Goal: Ask a question

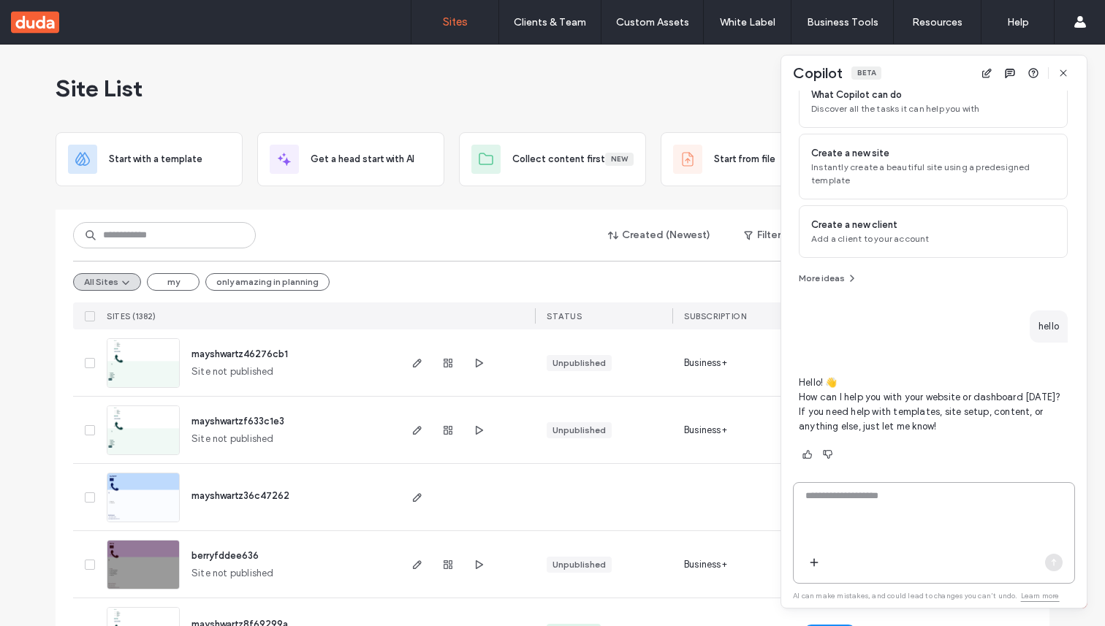
scroll to position [96, 0]
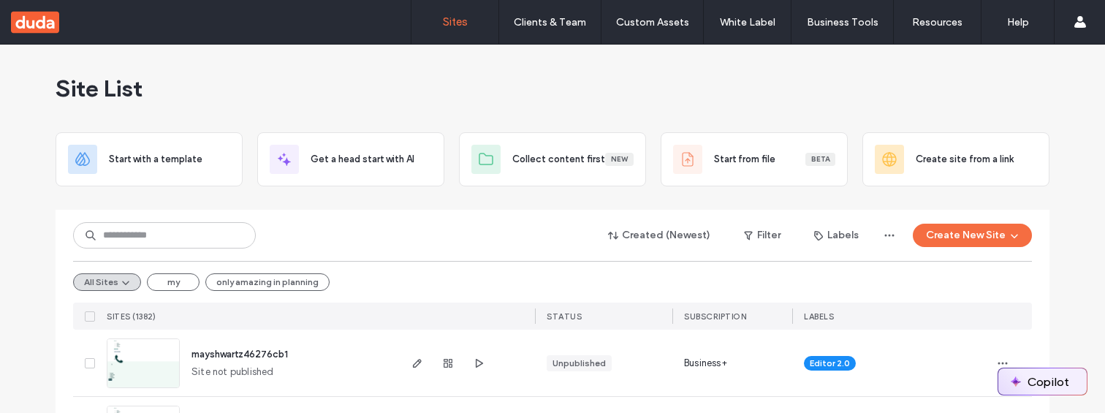
click at [1036, 376] on button "Copilot" at bounding box center [1042, 381] width 88 height 26
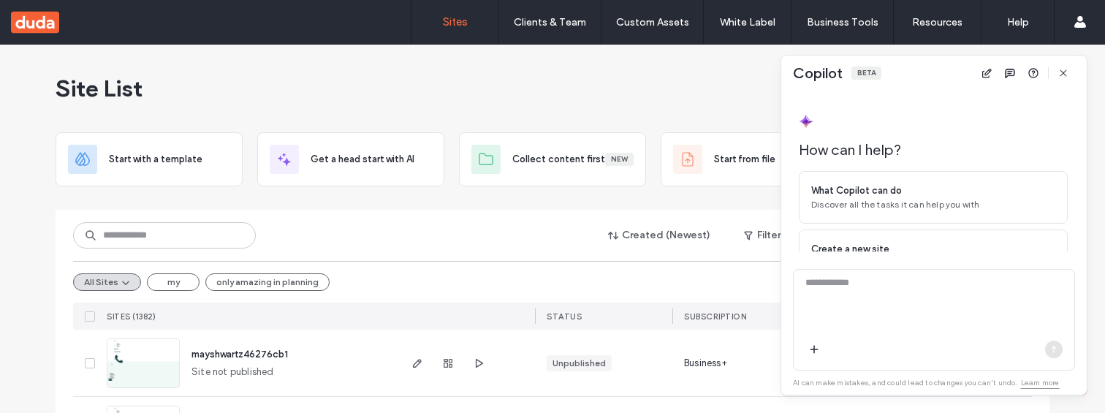
scroll to position [133, 0]
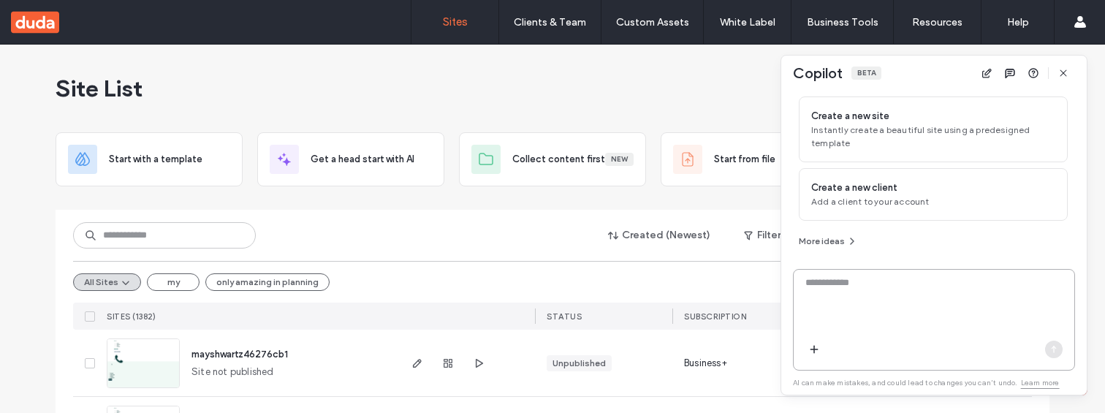
click at [908, 308] on textarea at bounding box center [934, 304] width 281 height 57
type textarea "****"
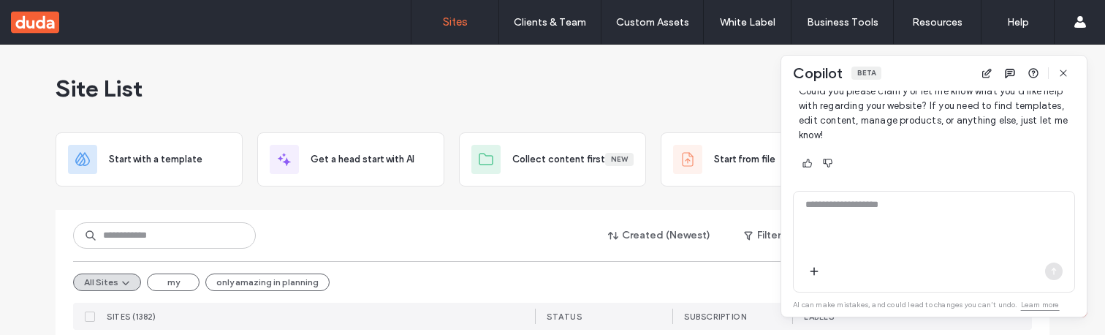
scroll to position [426, 0]
